Goal: Navigation & Orientation: Find specific page/section

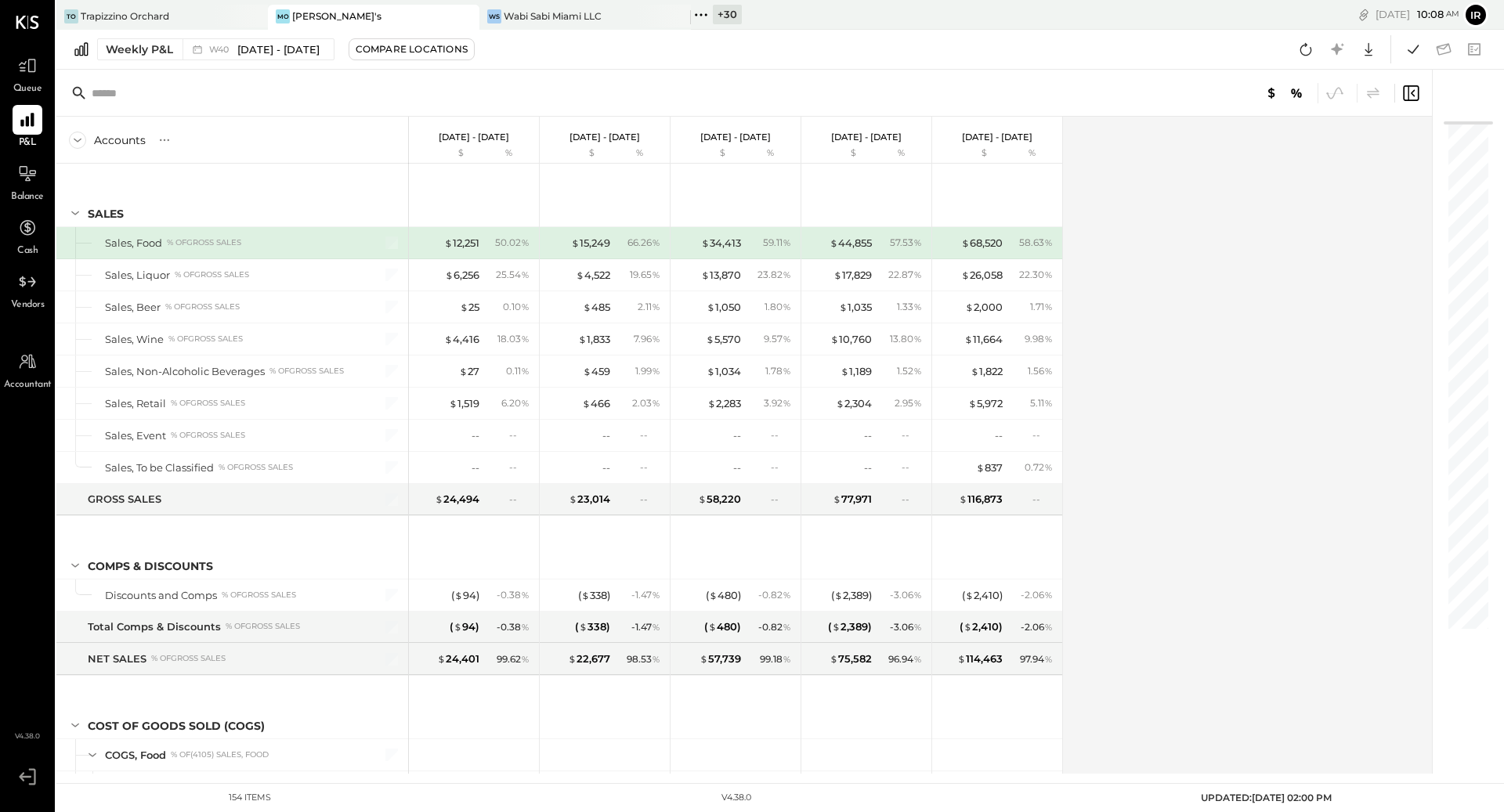
click at [733, 13] on div "+ 30" at bounding box center [728, 14] width 29 height 20
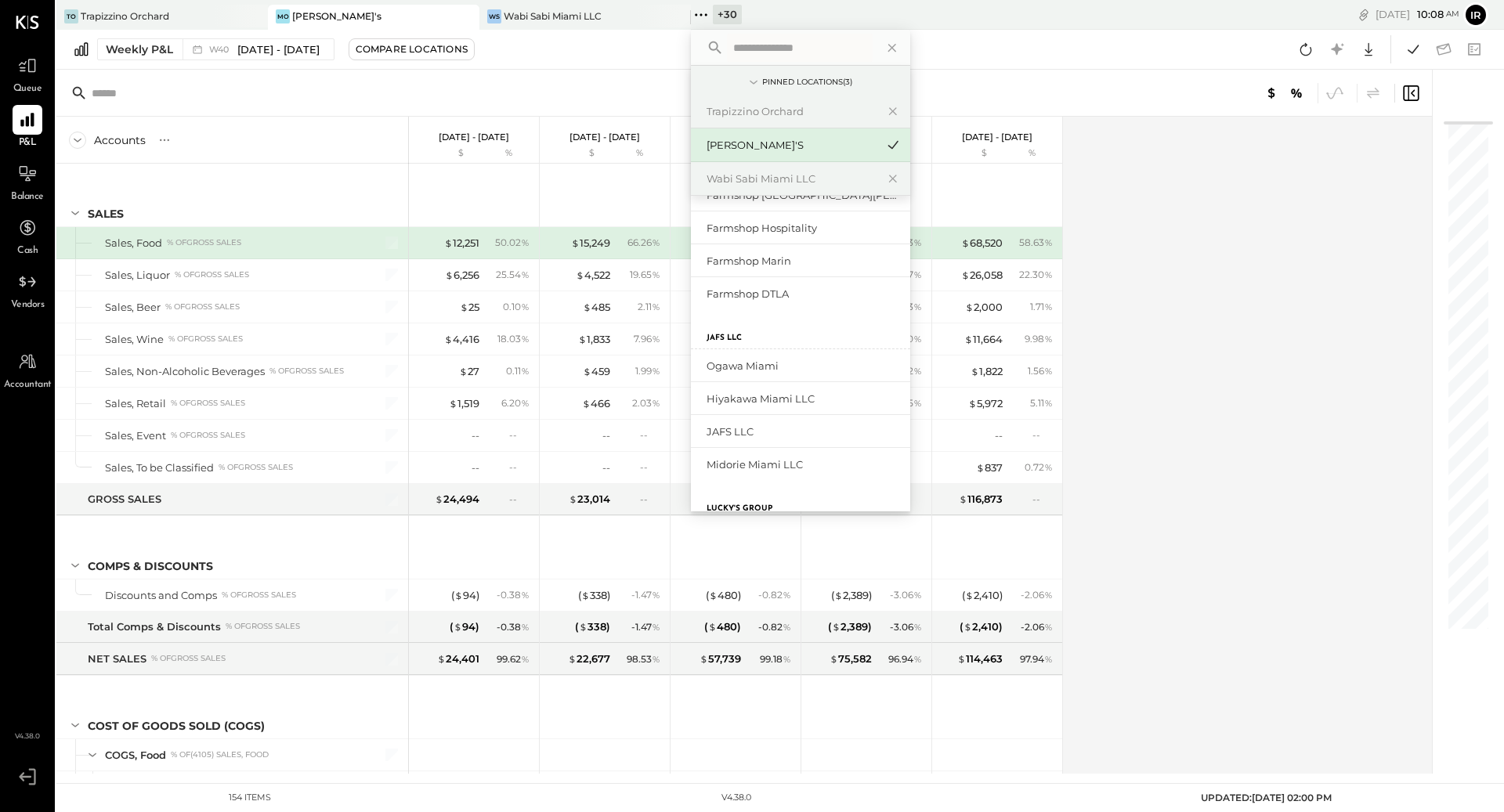
scroll to position [484, 0]
click at [745, 394] on div "Hiyakawa Miami LLC" at bounding box center [791, 391] width 169 height 15
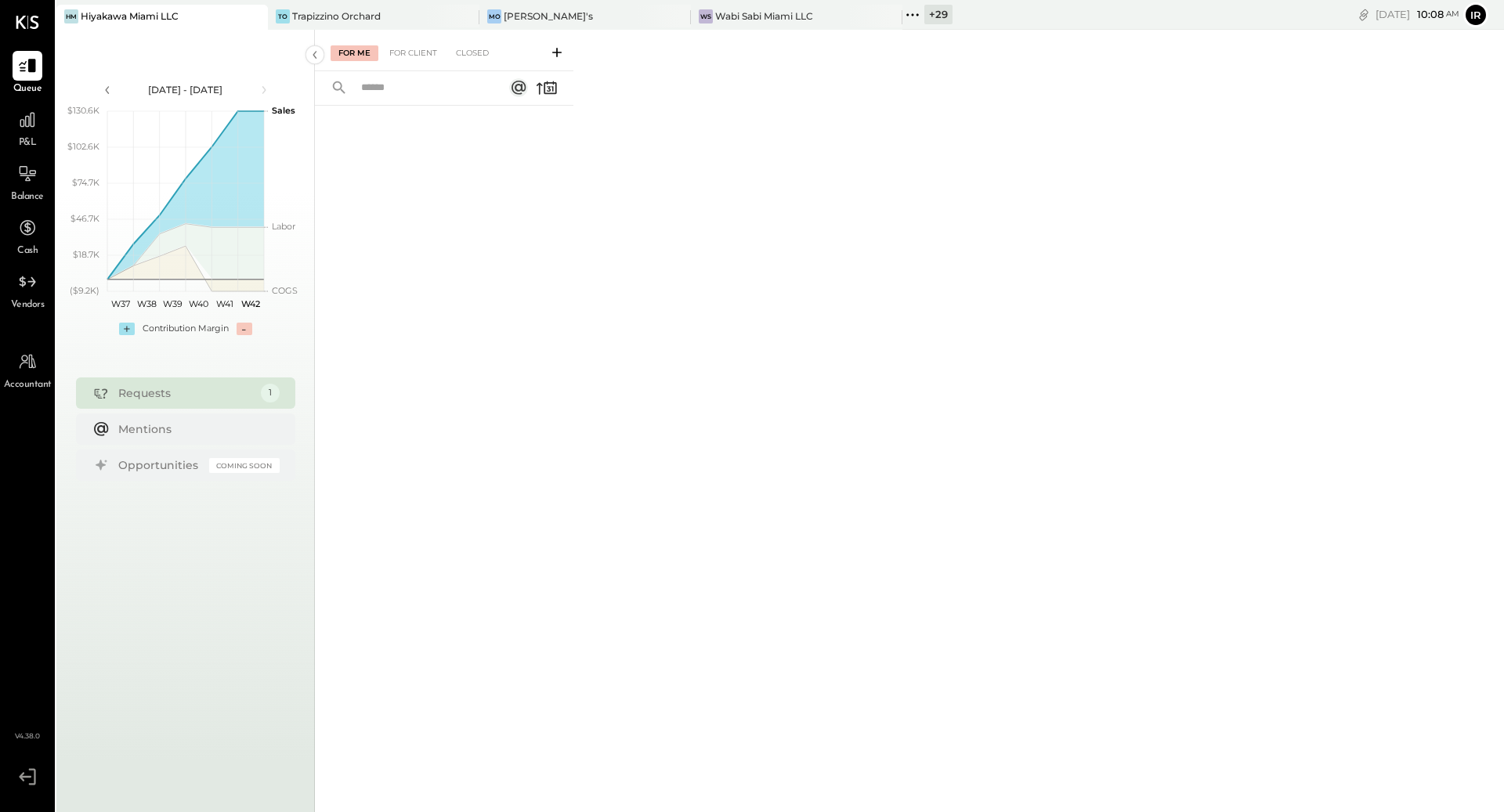
click at [928, 14] on div "+ 29" at bounding box center [938, 14] width 28 height 20
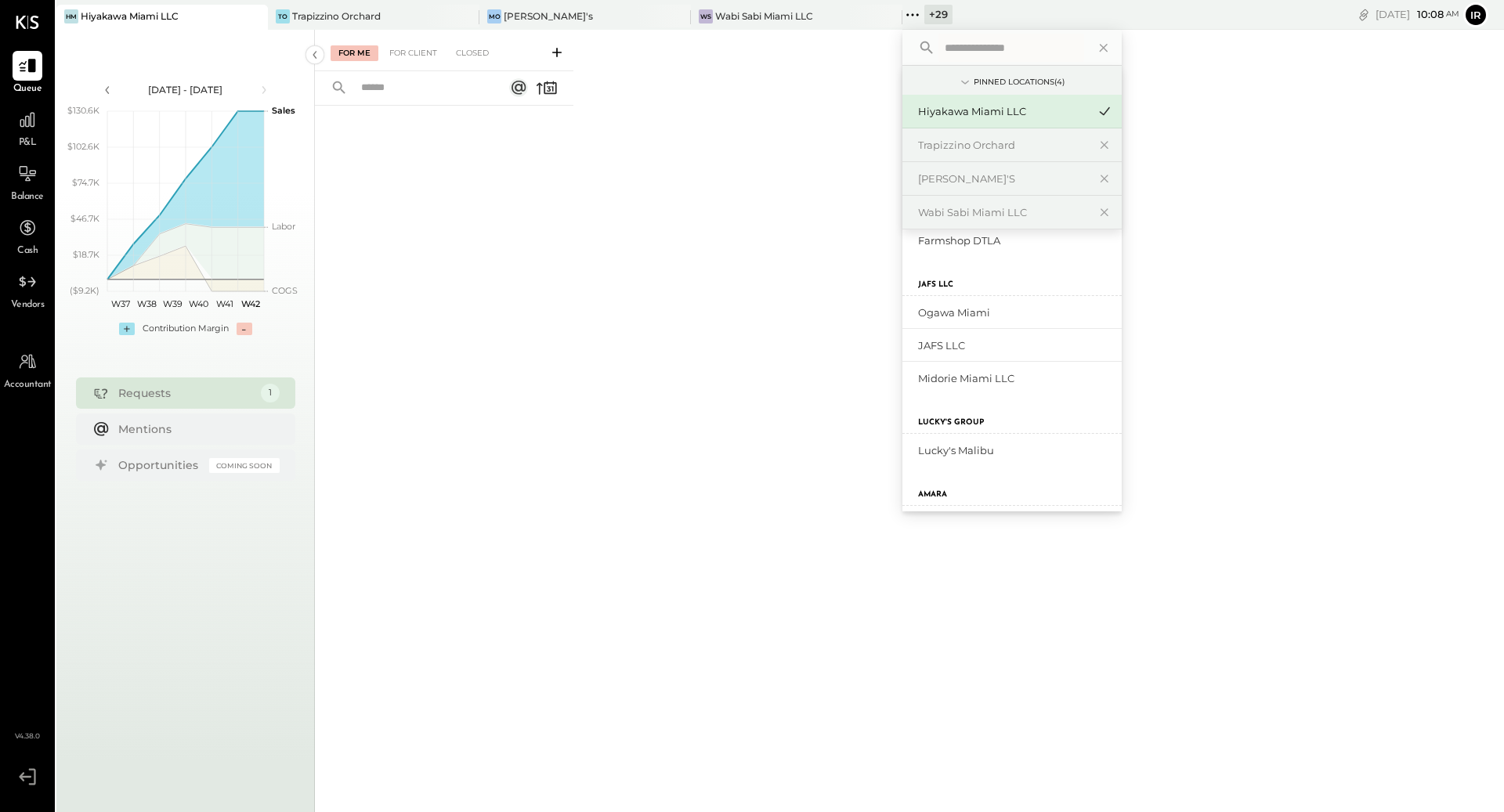
scroll to position [579, 0]
click at [953, 292] on div "Ogawa Miami" at bounding box center [1003, 296] width 169 height 15
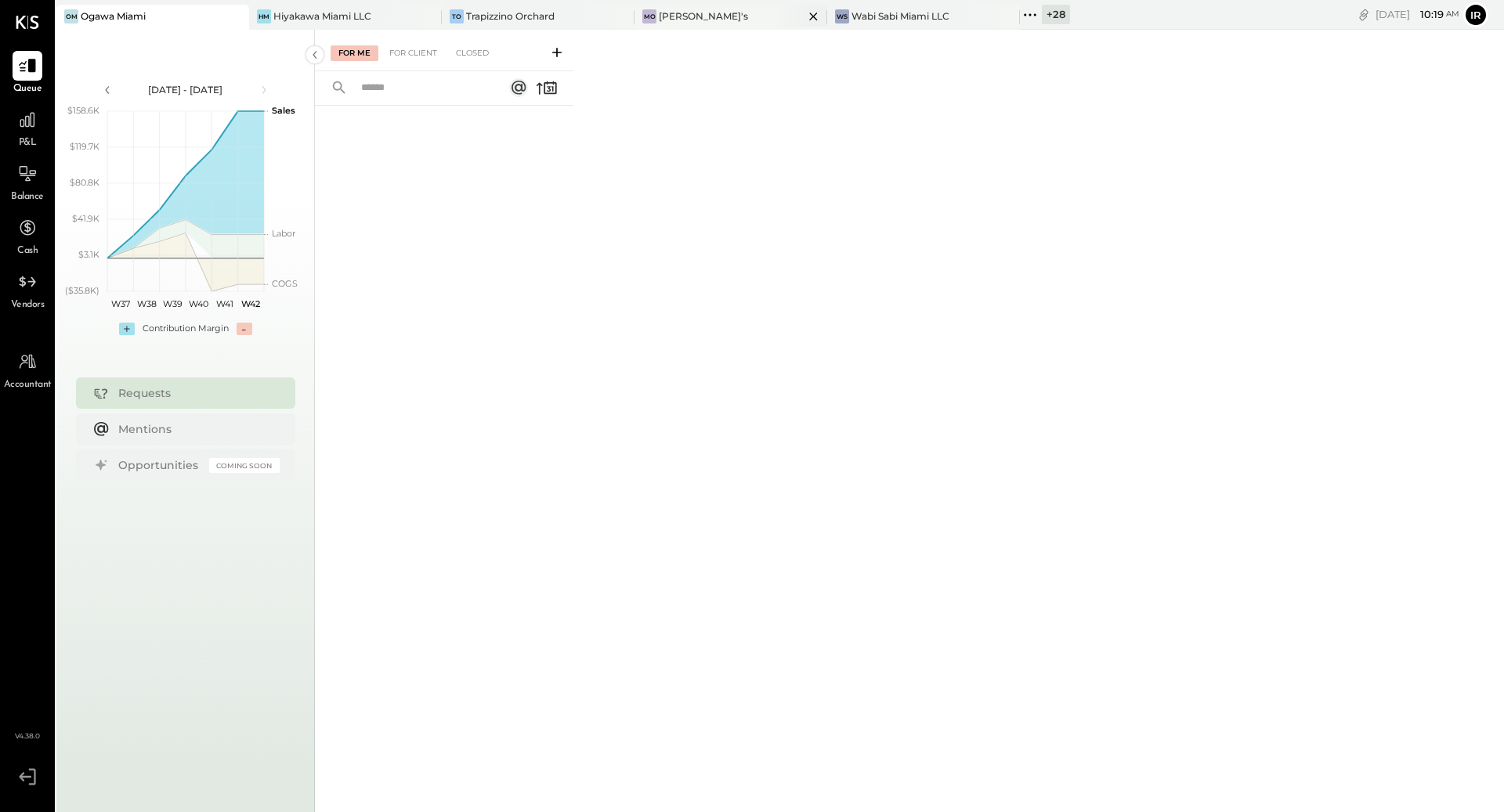
click at [659, 18] on div "[PERSON_NAME]'s" at bounding box center [704, 16] width 89 height 14
